Goal: Check status

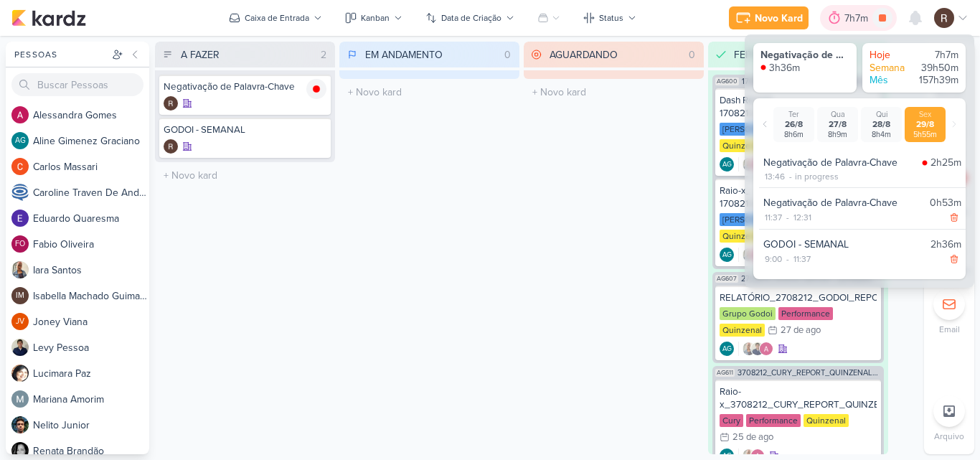
click at [844, 18] on div "7h7m" at bounding box center [858, 18] width 28 height 15
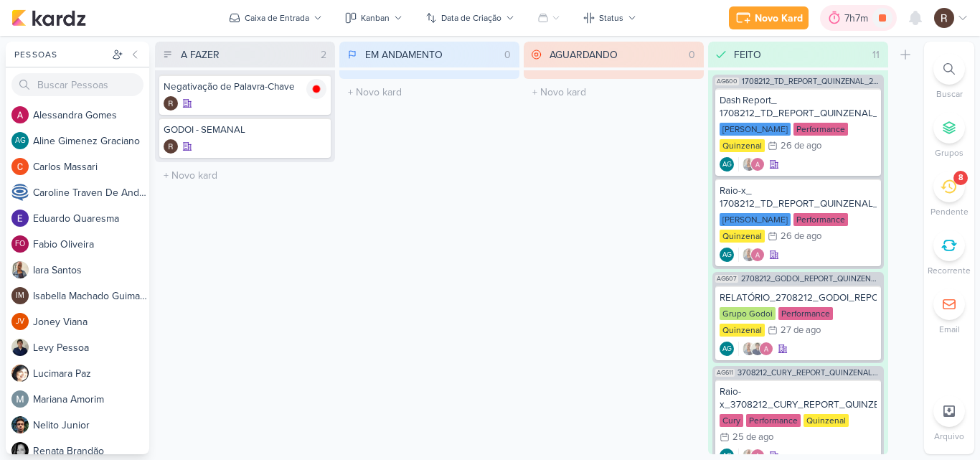
click at [844, 18] on div "7h7m" at bounding box center [858, 18] width 28 height 15
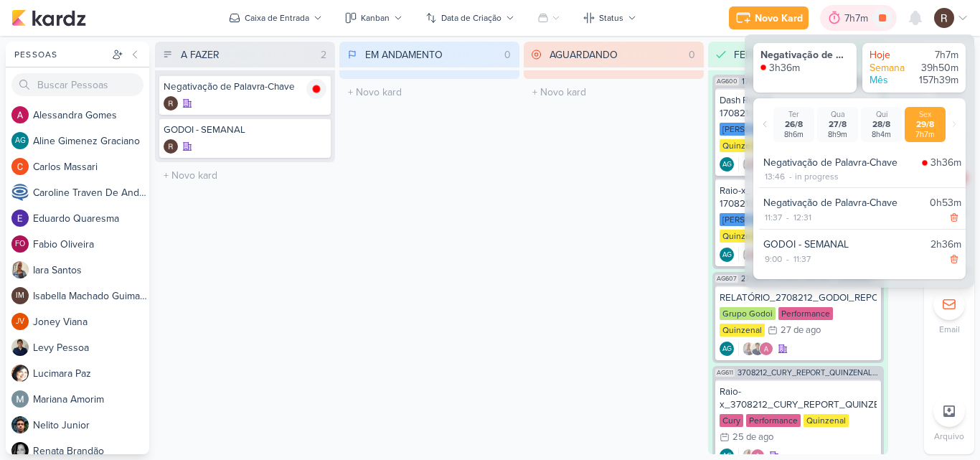
click at [844, 18] on div "7h7m" at bounding box center [858, 18] width 28 height 15
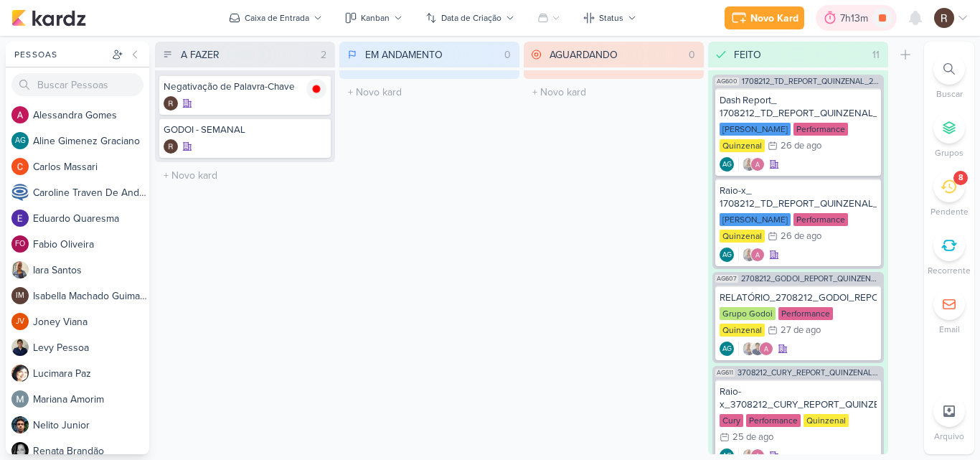
click at [844, 18] on div "7h13m" at bounding box center [856, 18] width 32 height 15
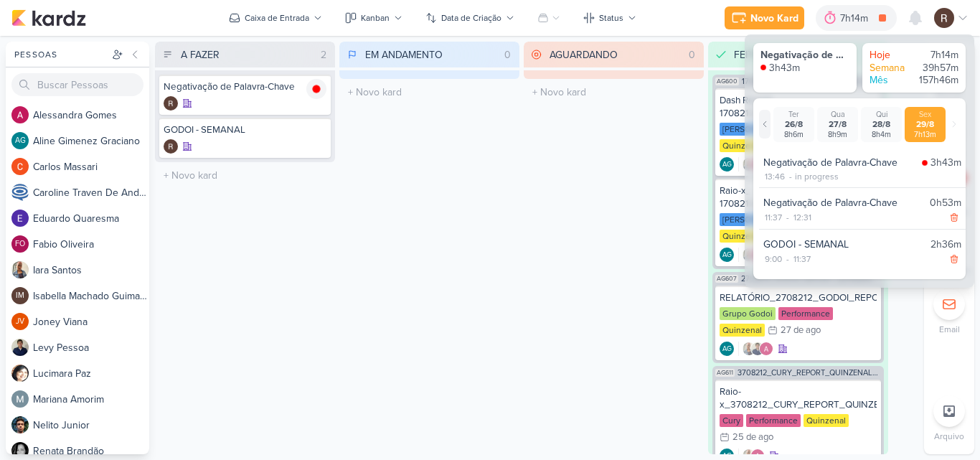
click at [765, 123] on icon at bounding box center [765, 124] width 9 height 9
click at [883, 22] on icon at bounding box center [882, 17] width 7 height 7
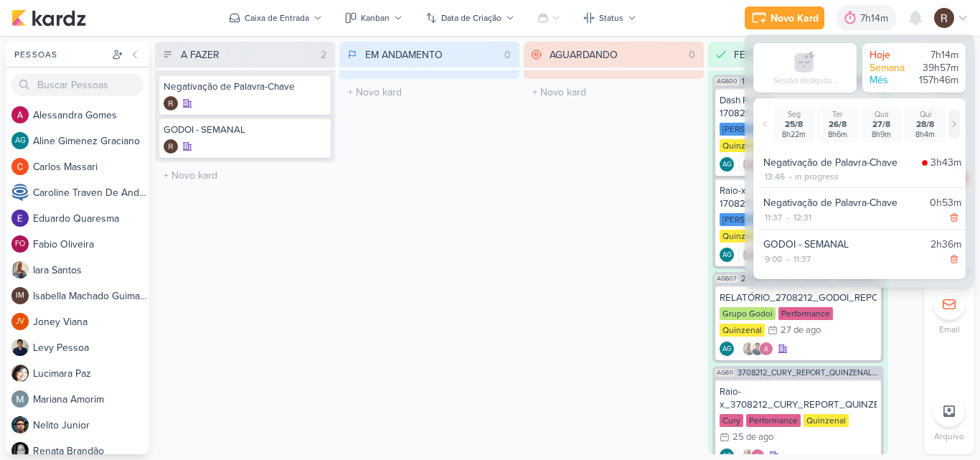
click at [951, 128] on icon at bounding box center [954, 124] width 9 height 9
click at [441, 222] on div "EM ANDAMENTO 0 Mover Para Esquerda Mover Para Direita [GEOGRAPHIC_DATA] O títul…" at bounding box center [429, 248] width 180 height 413
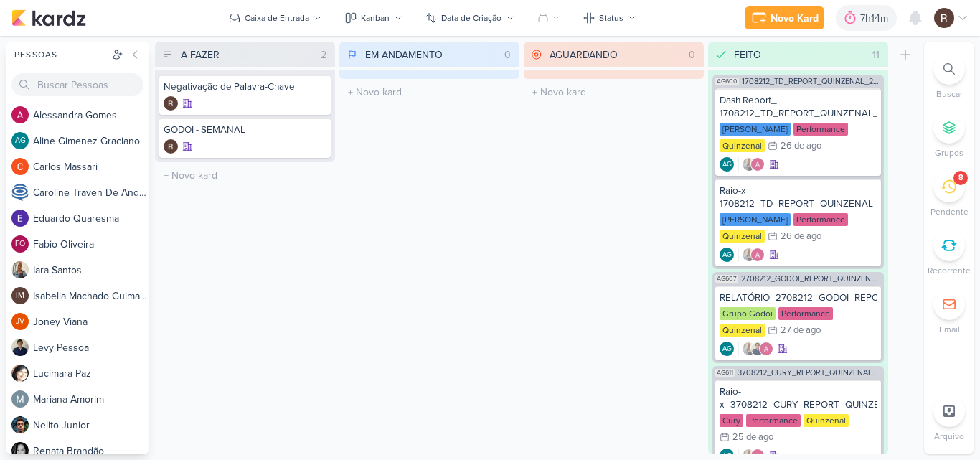
click at [643, 139] on div "AGUARDANDO 0 Mover Para Esquerda Mover Para Direita [GEOGRAPHIC_DATA] O título …" at bounding box center [614, 248] width 180 height 413
click at [857, 21] on icon at bounding box center [850, 18] width 14 height 14
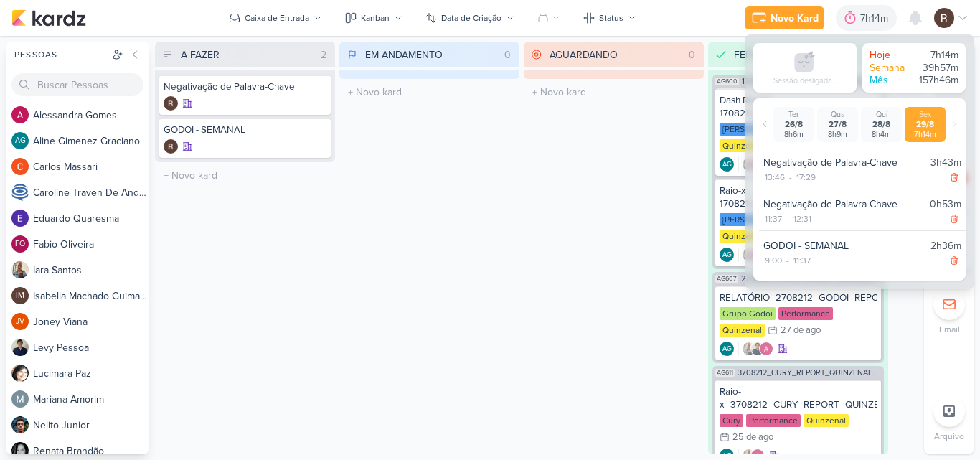
click at [542, 245] on div "AGUARDANDO 0 Mover Para Esquerda Mover Para Direita [GEOGRAPHIC_DATA] O título …" at bounding box center [614, 248] width 180 height 413
